Goal: Transaction & Acquisition: Purchase product/service

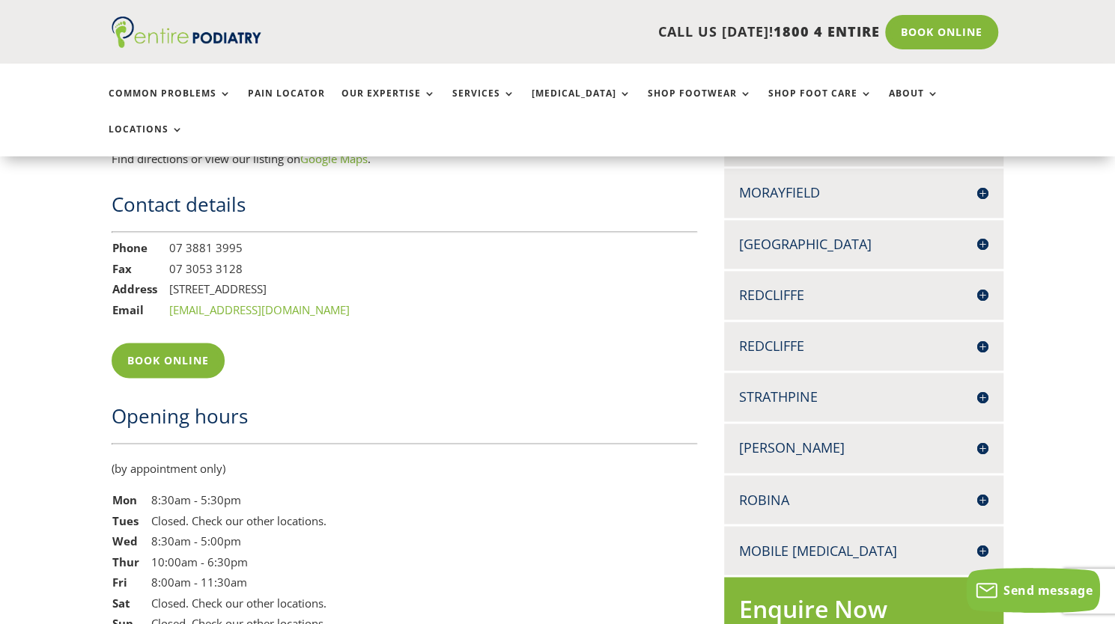
scroll to position [1196, 0]
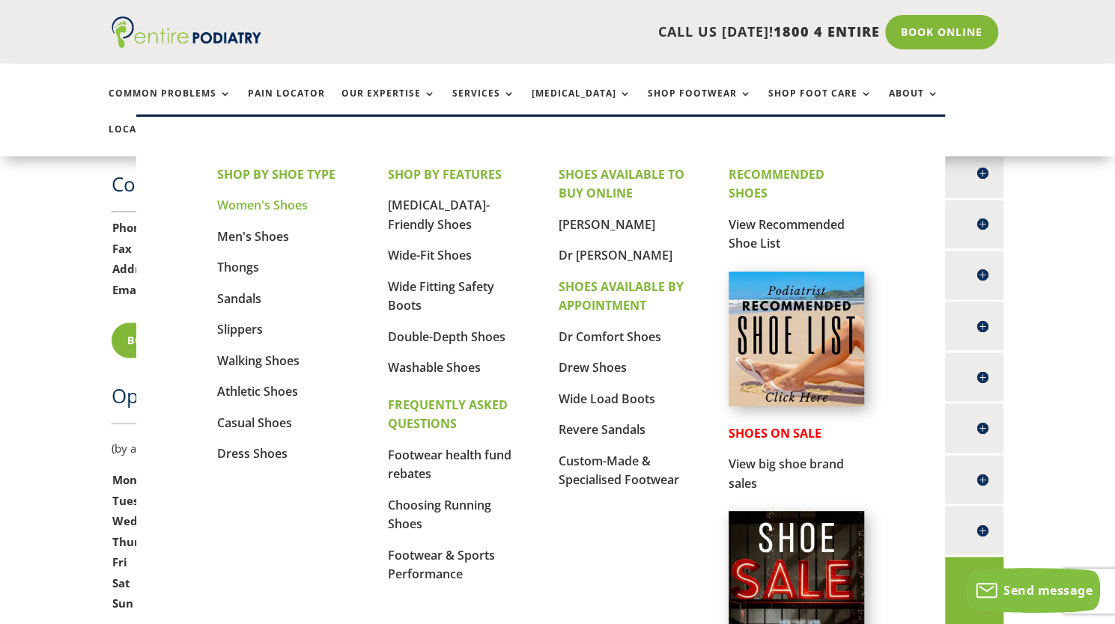
click at [240, 213] on link "Women's Shoes" at bounding box center [262, 205] width 91 height 16
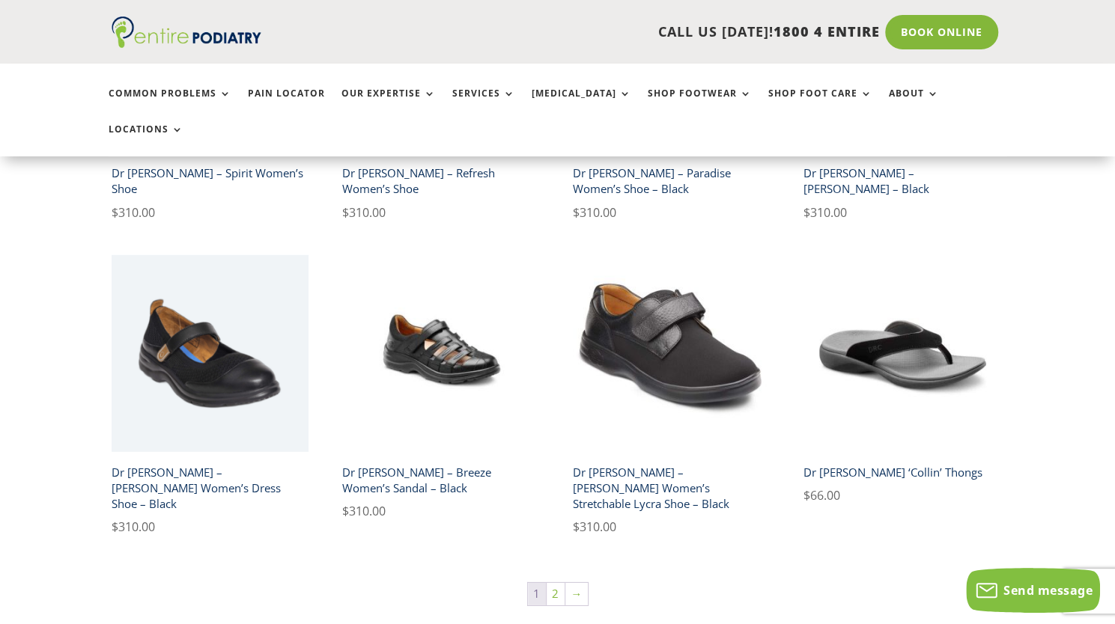
scroll to position [2433, 0]
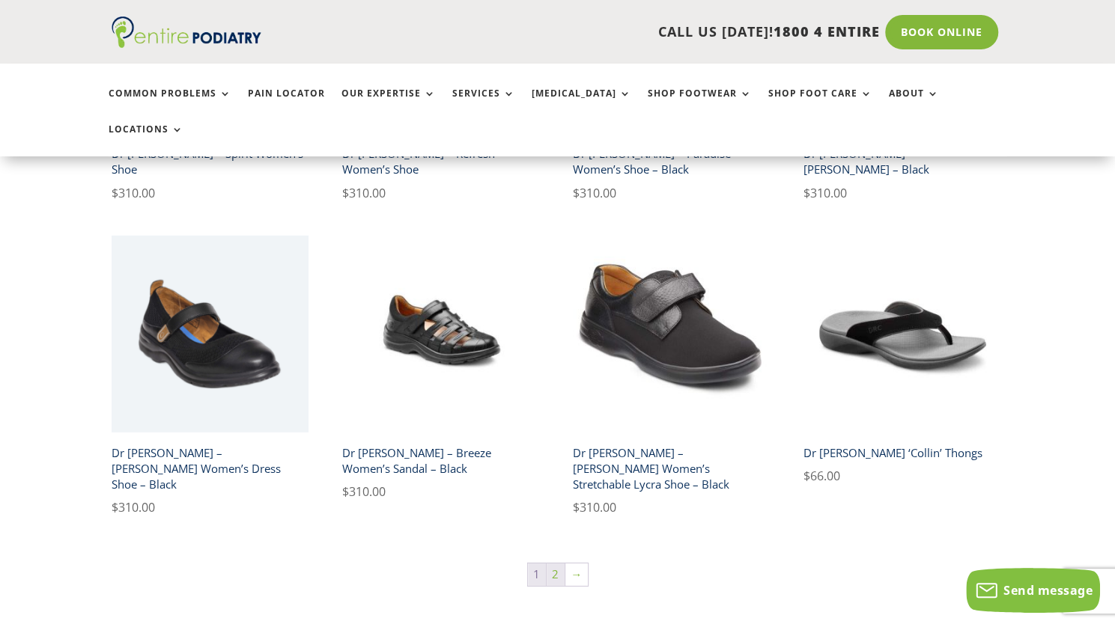
click at [554, 564] on link "2" at bounding box center [555, 575] width 18 height 22
